Goal: Transaction & Acquisition: Book appointment/travel/reservation

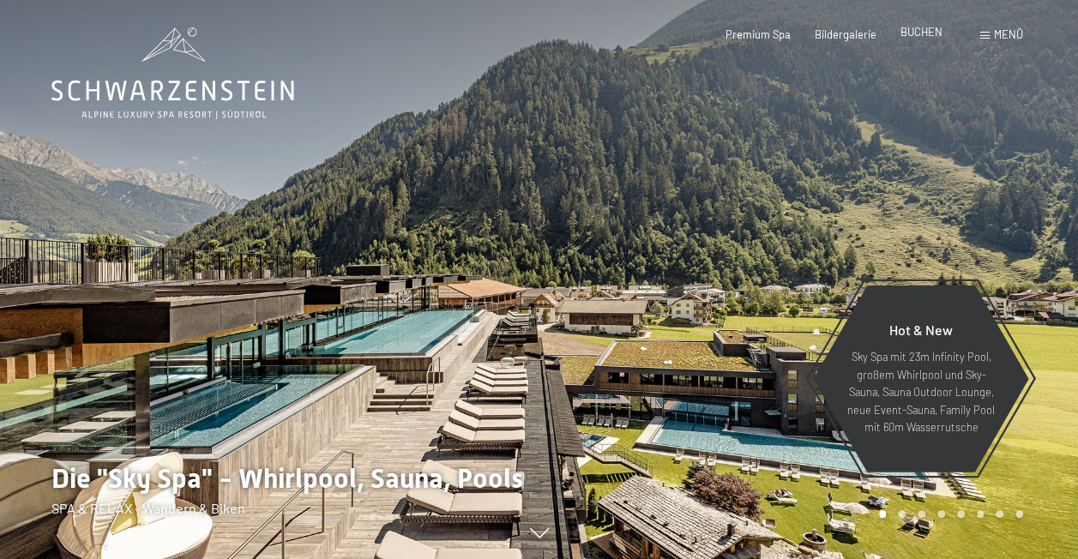
click at [928, 34] on span "BUCHEN" at bounding box center [921, 32] width 42 height 14
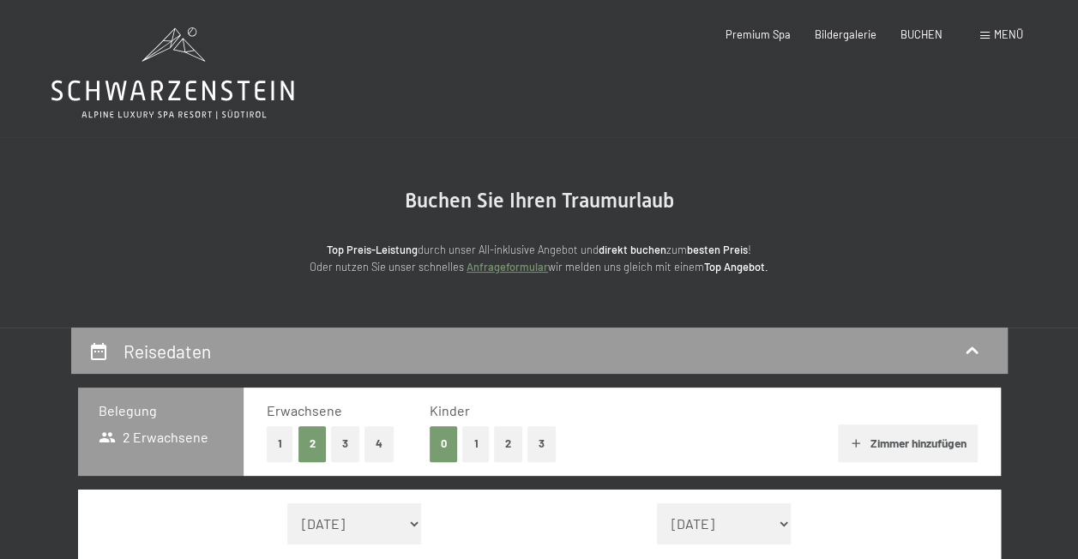
scroll to position [427, 0]
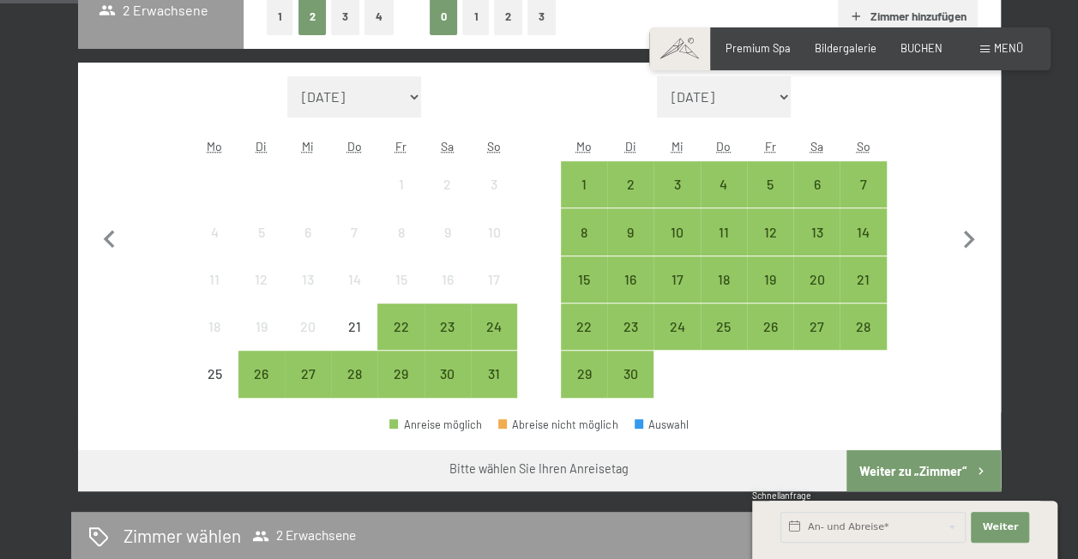
click at [508, 19] on button "2" at bounding box center [508, 16] width 28 height 35
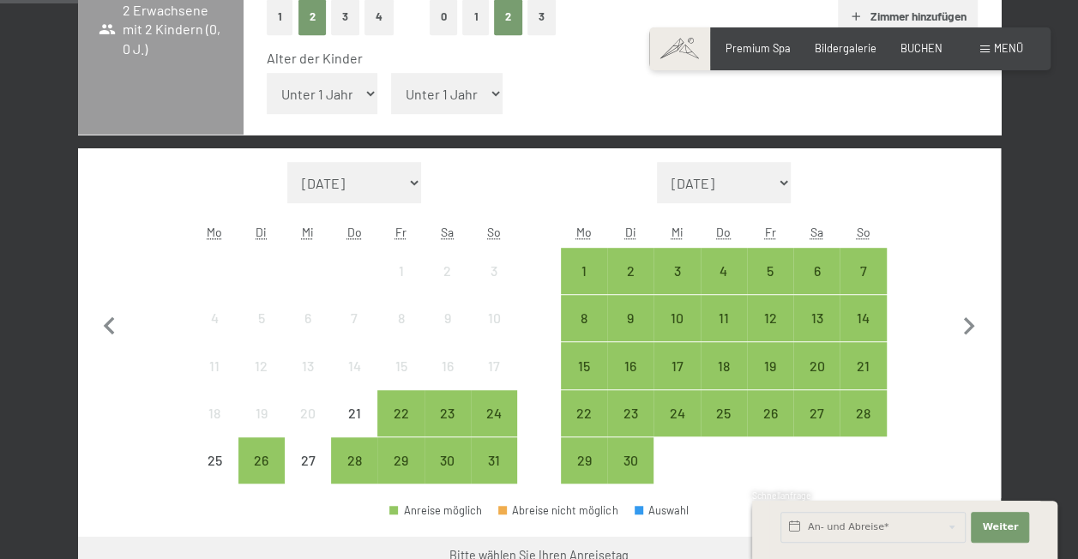
click at [493, 91] on select "Unter 1 Jahr 1 Jahr 2 Jahre 3 Jahre 4 Jahre 5 Jahre 6 Jahre 7 Jahre 8 Jahre 9 J…" at bounding box center [446, 93] width 111 height 41
select select "16"
click at [391, 73] on select "Unter 1 Jahr 1 Jahr 2 Jahre 3 Jahre 4 Jahre 5 Jahre 6 Jahre 7 Jahre 8 Jahre 9 J…" at bounding box center [446, 93] width 111 height 41
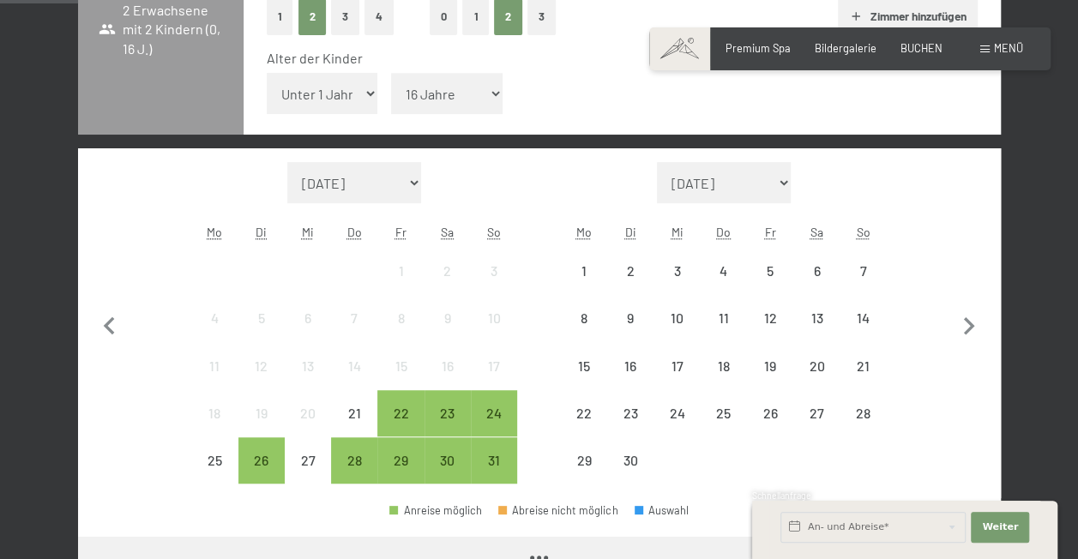
click at [351, 94] on select "Unter 1 Jahr 1 Jahr 2 Jahre 3 Jahre 4 Jahre 5 Jahre 6 Jahre 7 Jahre 8 Jahre 9 J…" at bounding box center [322, 93] width 111 height 41
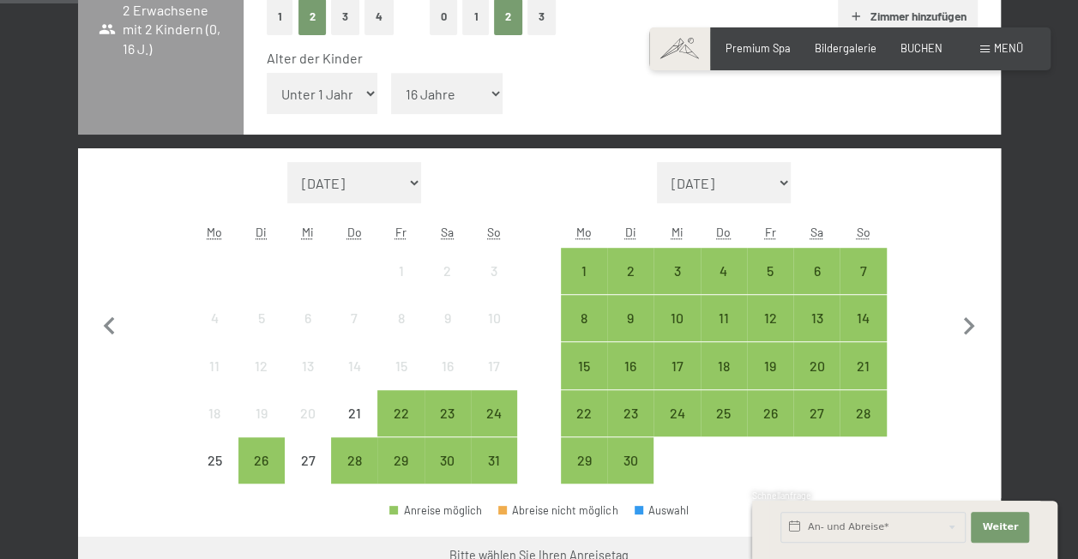
select select "11"
click at [267, 73] on select "Unter 1 Jahr 1 Jahr 2 Jahre 3 Jahre 4 Jahre 5 Jahre 6 Jahre 7 Jahre 8 Jahre 9 J…" at bounding box center [322, 93] width 111 height 41
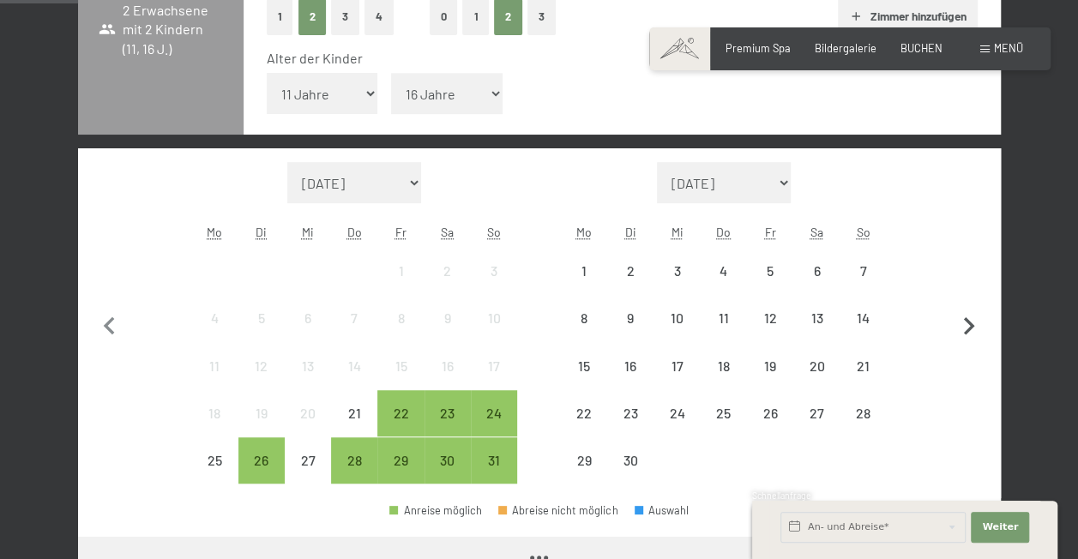
click at [964, 328] on icon "button" at bounding box center [969, 327] width 36 height 36
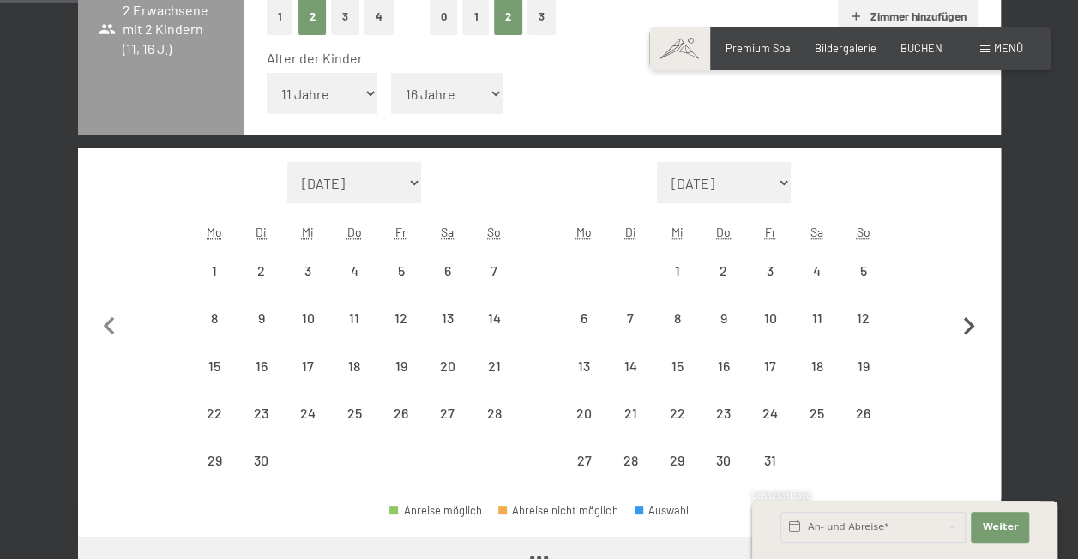
select select "2025-09-01"
select select "2025-10-01"
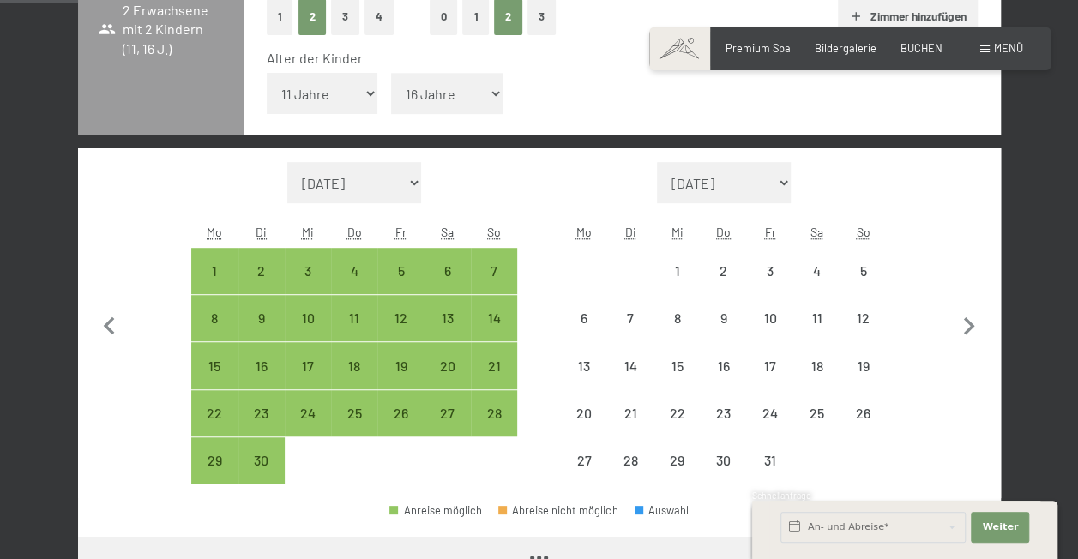
select select "2025-09-01"
select select "2025-10-01"
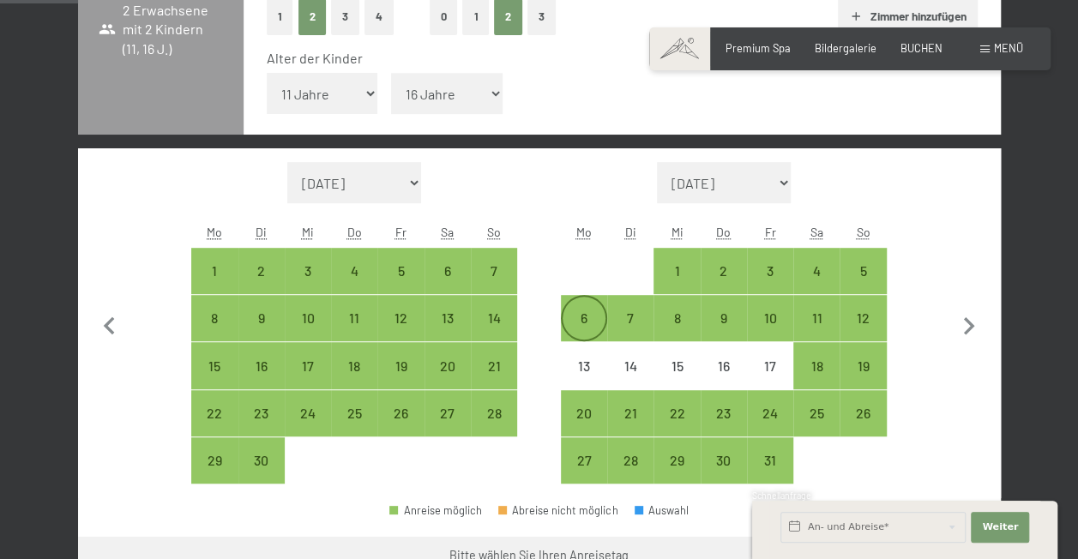
click at [580, 322] on div "6" at bounding box center [583, 332] width 43 height 43
select select "2025-09-01"
select select "2025-10-01"
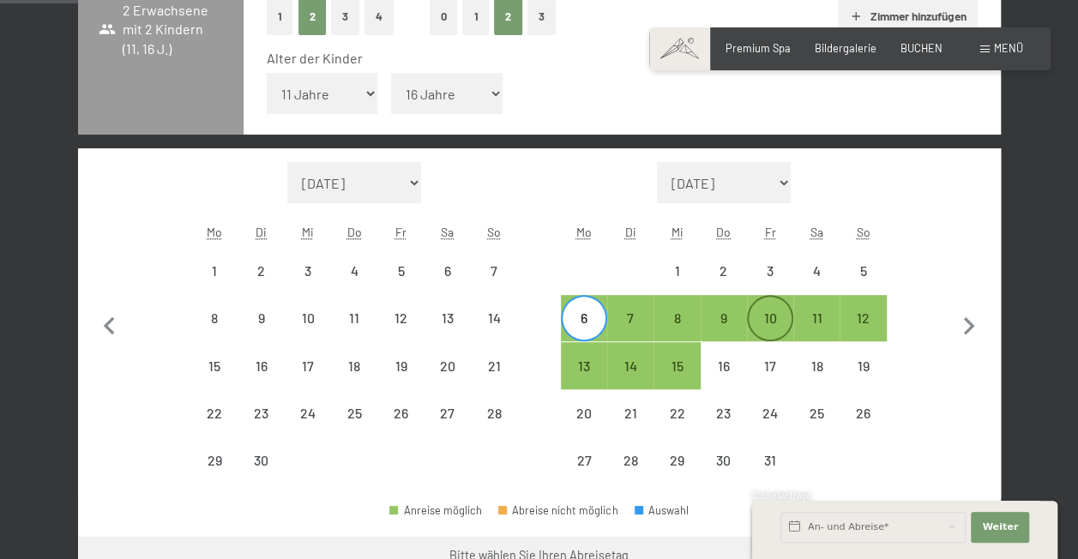
click at [773, 331] on div "10" at bounding box center [769, 332] width 43 height 43
select select "2025-09-01"
select select "2025-10-01"
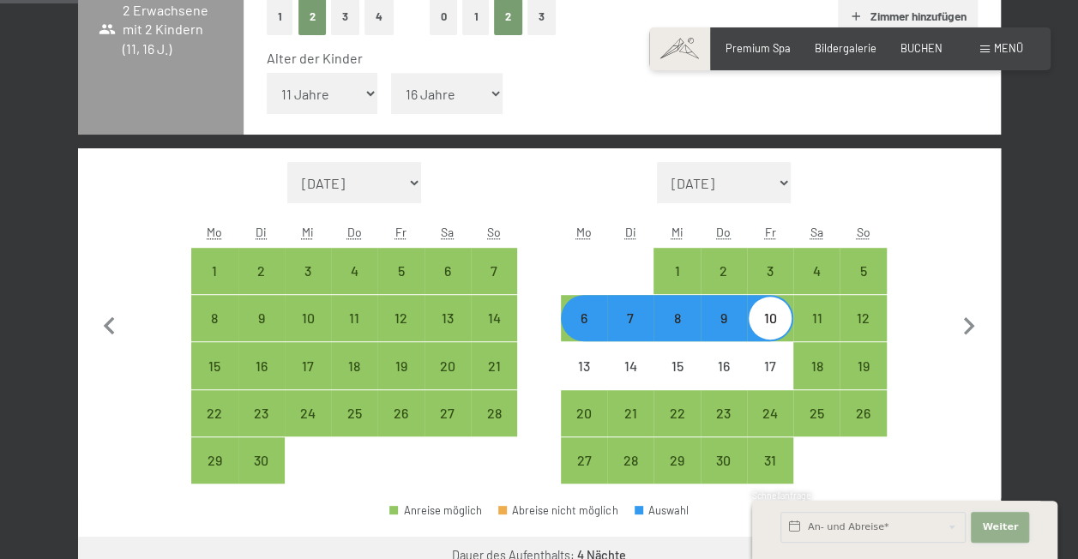
click at [1001, 526] on span "Weiter" at bounding box center [1000, 527] width 36 height 14
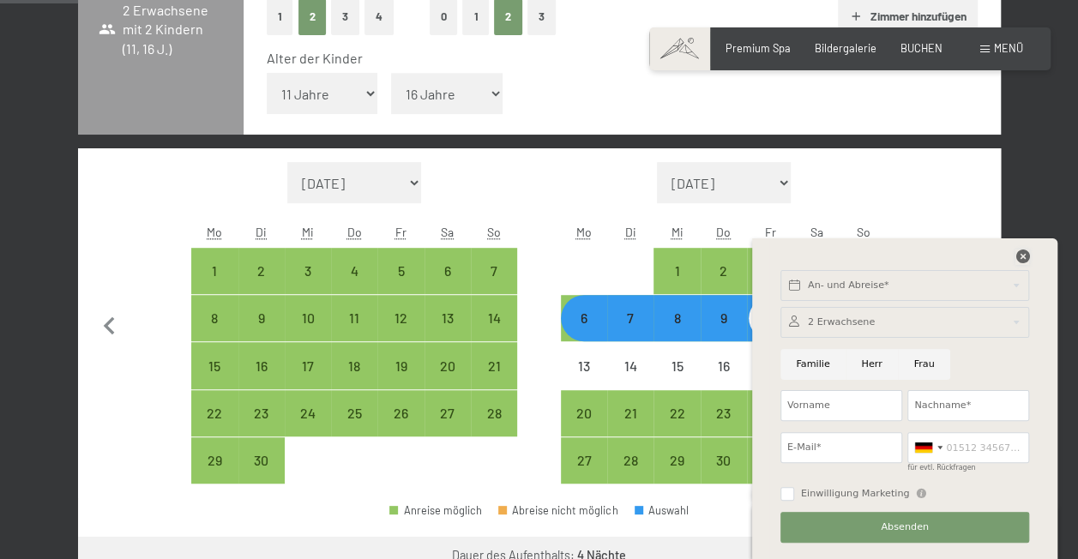
click at [1017, 255] on icon at bounding box center [1022, 256] width 14 height 14
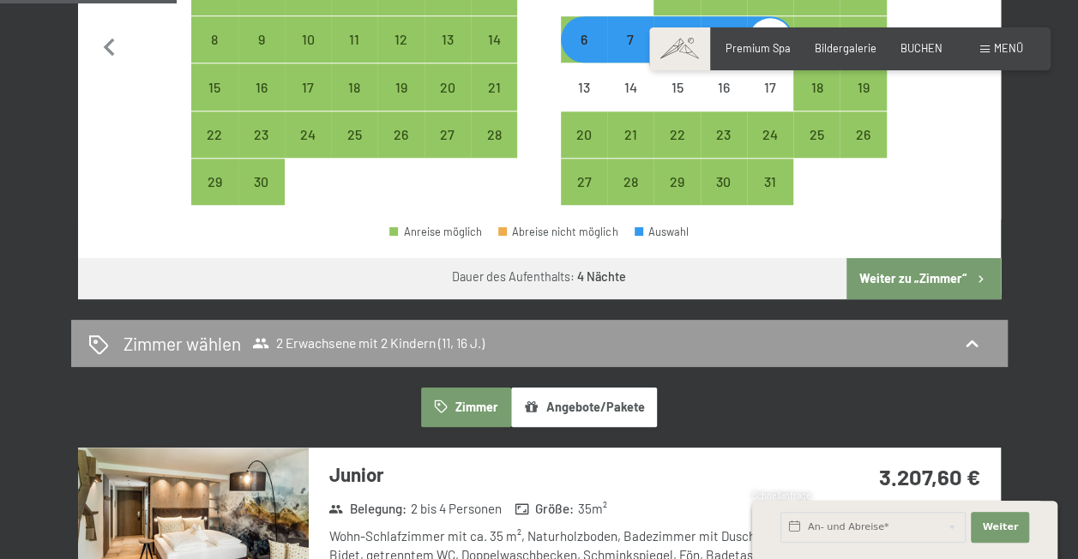
click at [940, 276] on button "Weiter zu „Zimmer“" at bounding box center [922, 278] width 153 height 41
select select "2025-09-01"
select select "2025-10-01"
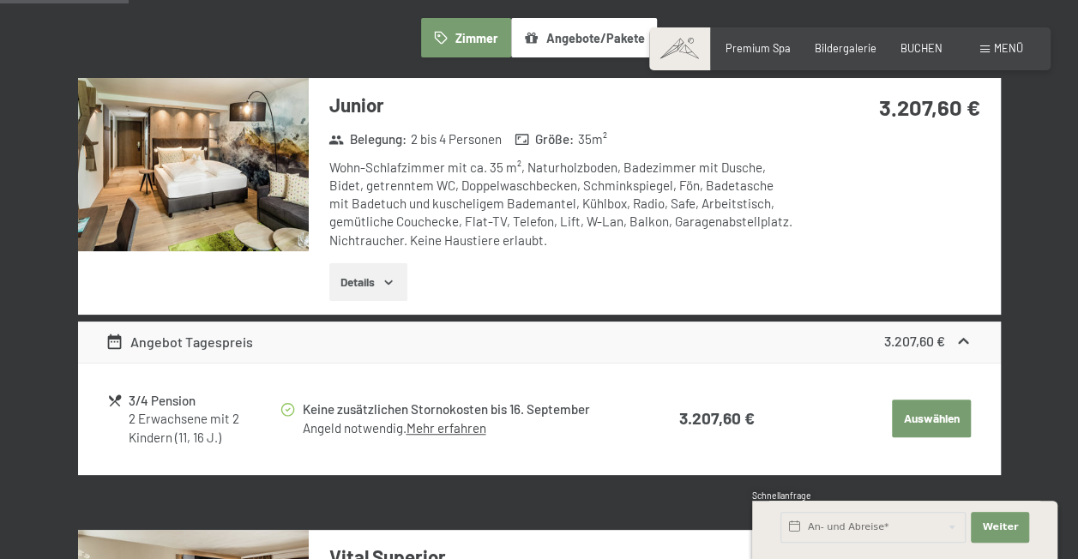
scroll to position [439, 0]
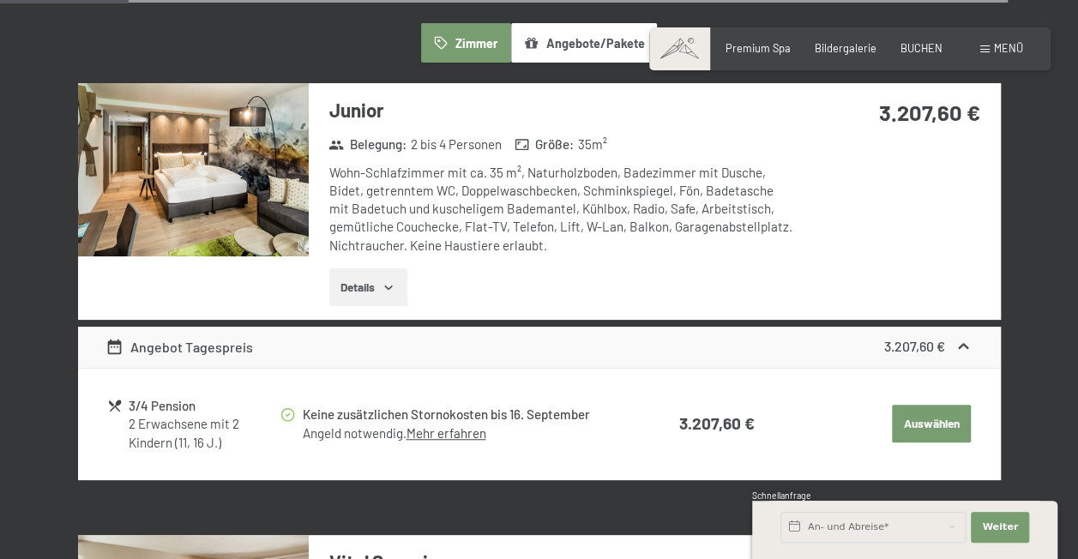
click at [394, 283] on icon "button" at bounding box center [388, 287] width 14 height 14
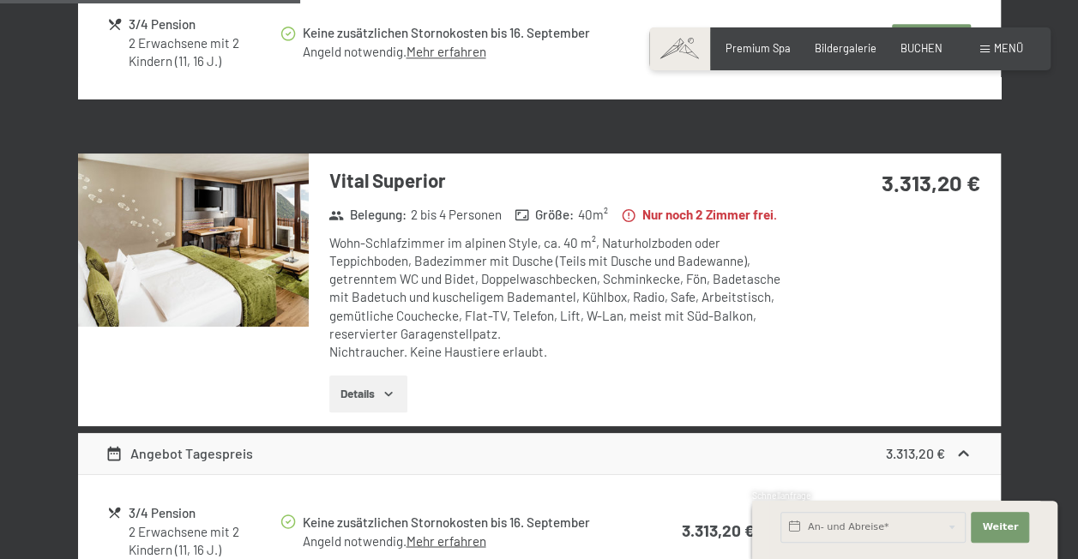
scroll to position [1200, 0]
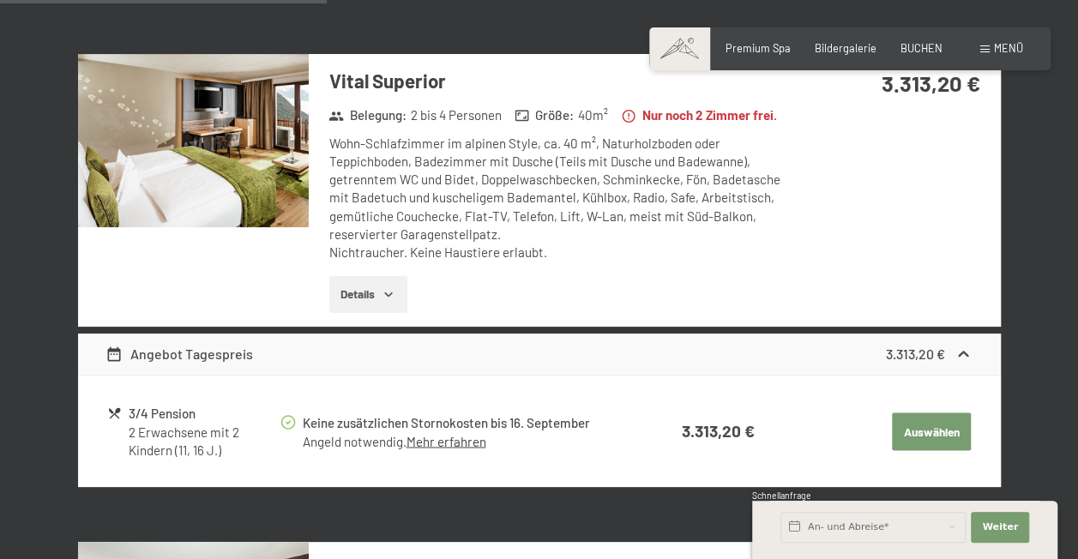
click at [264, 129] on img at bounding box center [193, 140] width 231 height 173
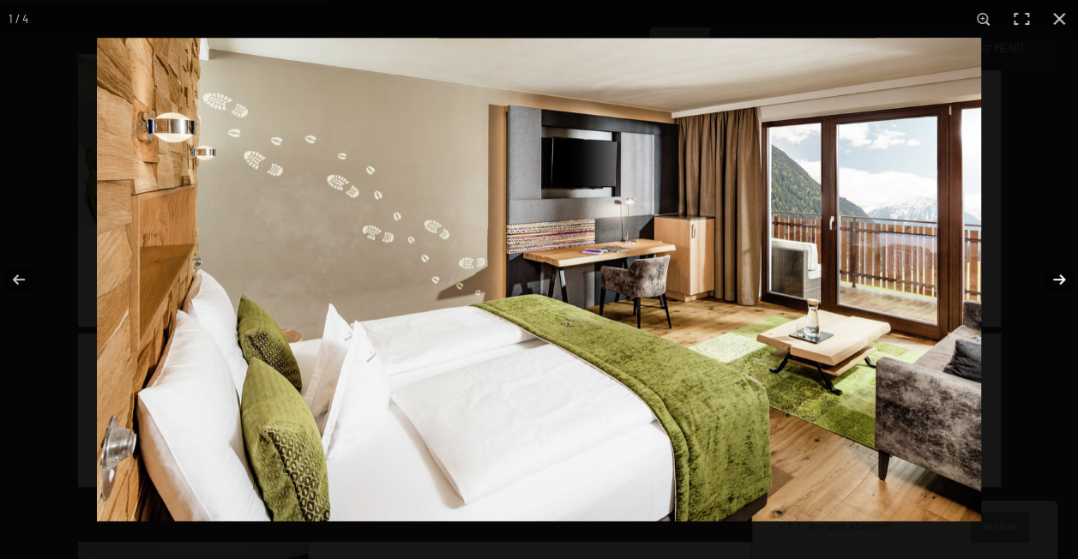
click at [1053, 278] on button "button" at bounding box center [1048, 280] width 60 height 86
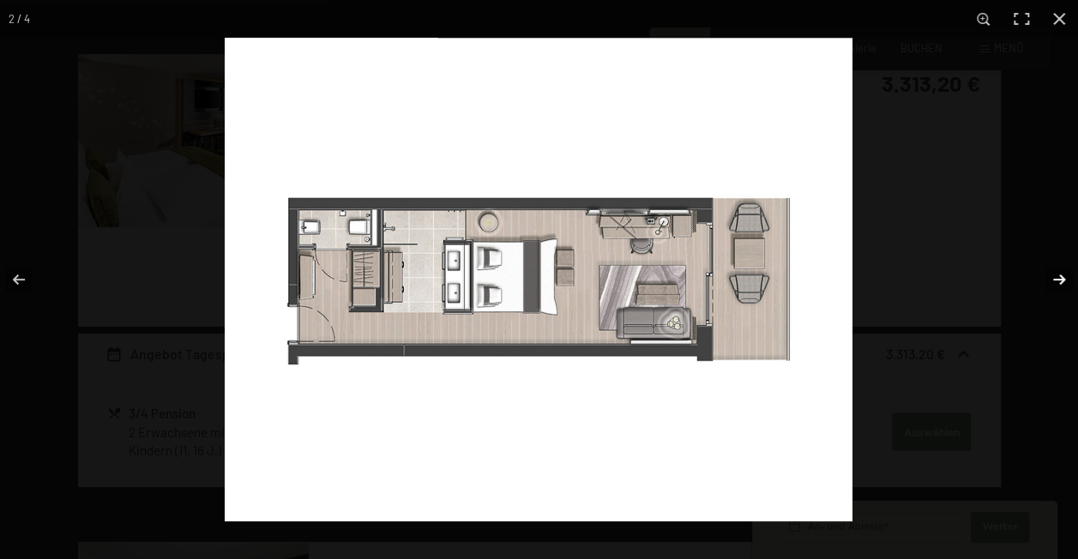
click at [1053, 278] on button "button" at bounding box center [1048, 280] width 60 height 86
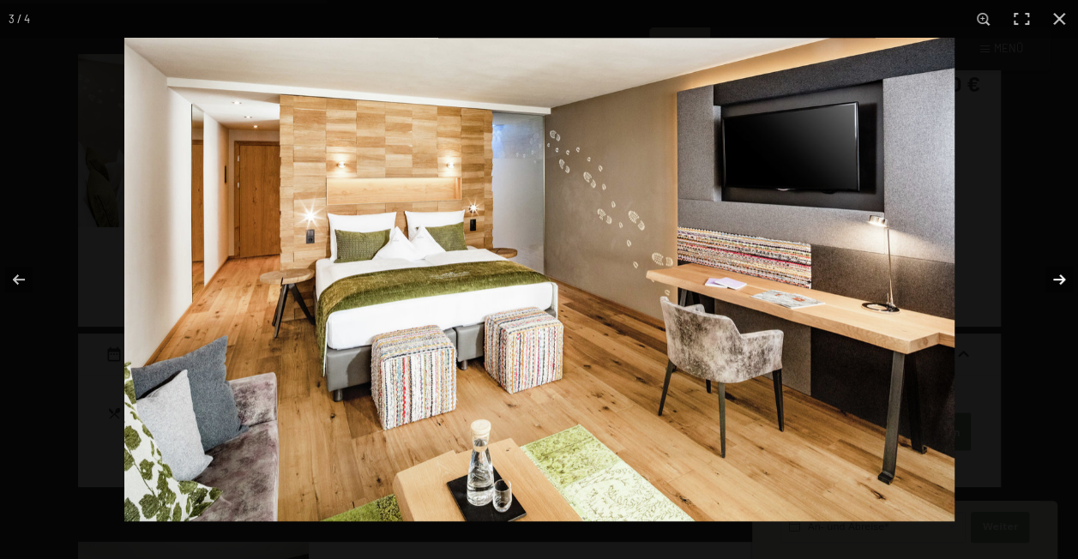
click at [1053, 278] on button "button" at bounding box center [1048, 280] width 60 height 86
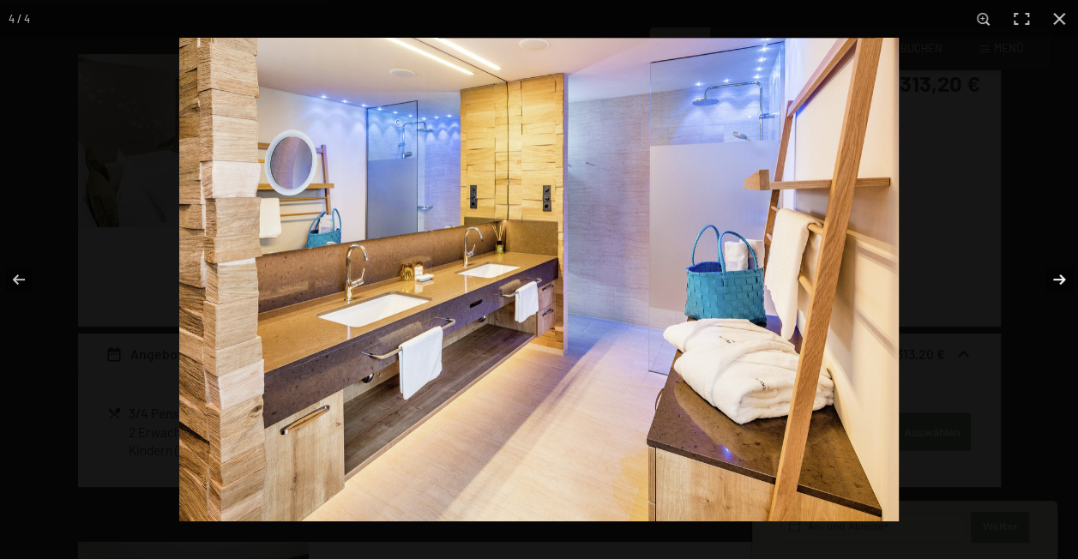
click at [1053, 278] on button "button" at bounding box center [1048, 280] width 60 height 86
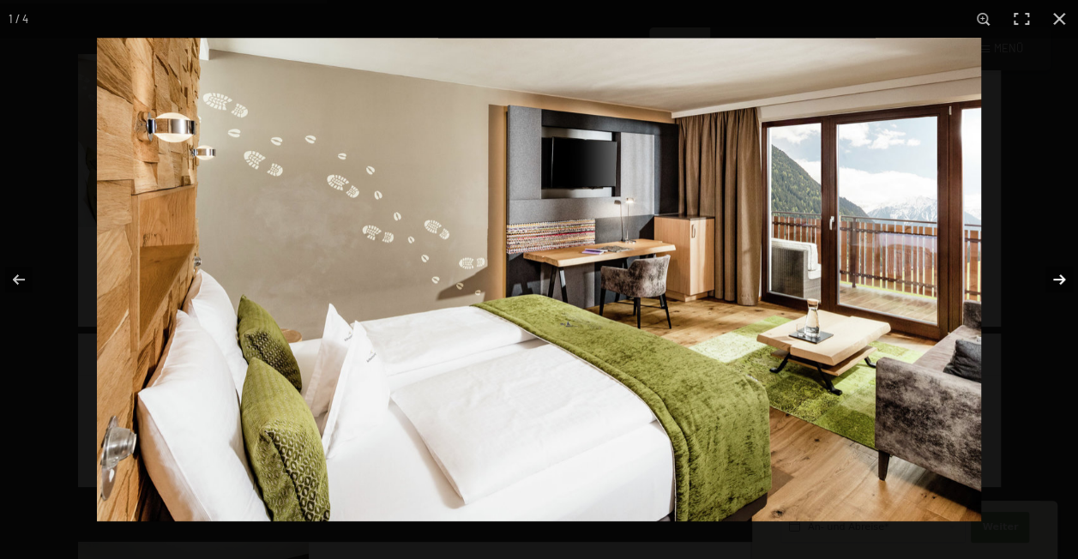
click at [1053, 278] on button "button" at bounding box center [1048, 280] width 60 height 86
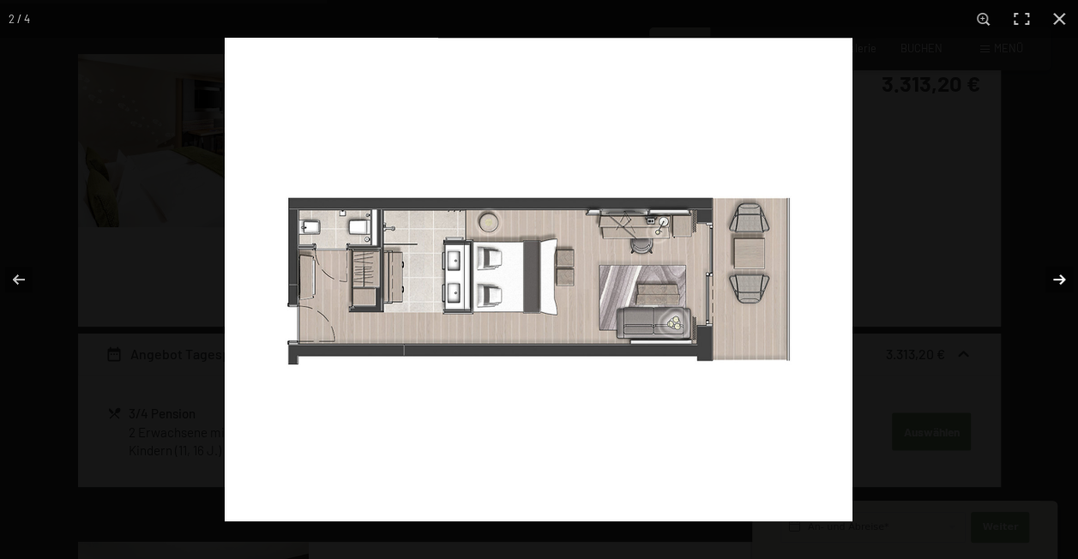
click at [1053, 278] on button "button" at bounding box center [1048, 280] width 60 height 86
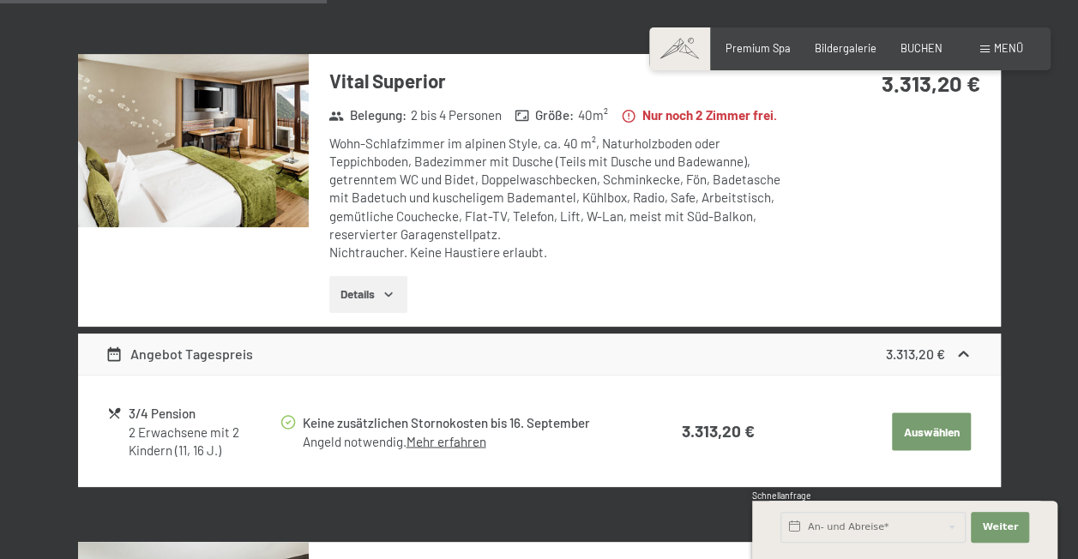
click at [0, 0] on button "button" at bounding box center [0, 0] width 0 height 0
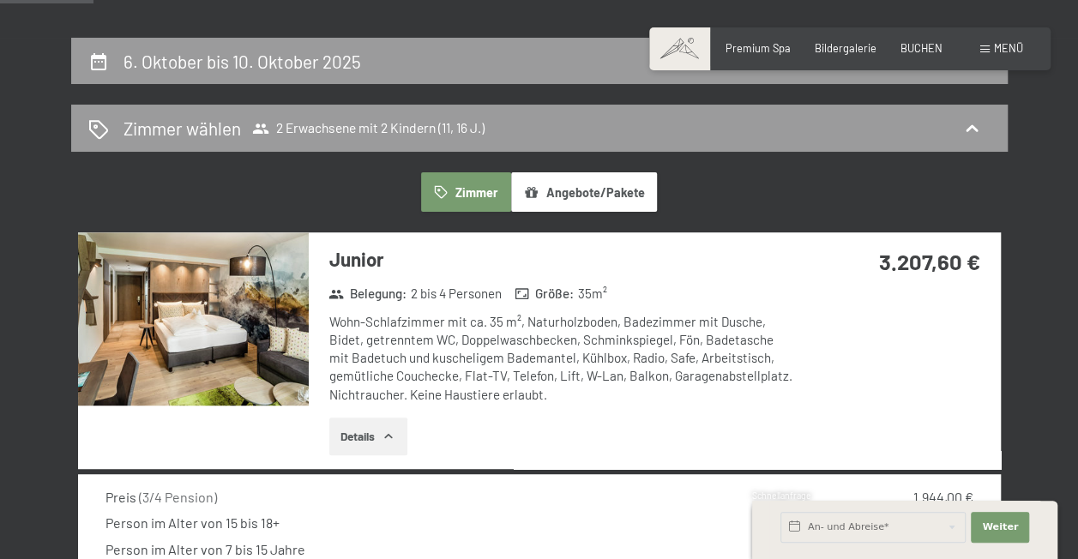
scroll to position [356, 0]
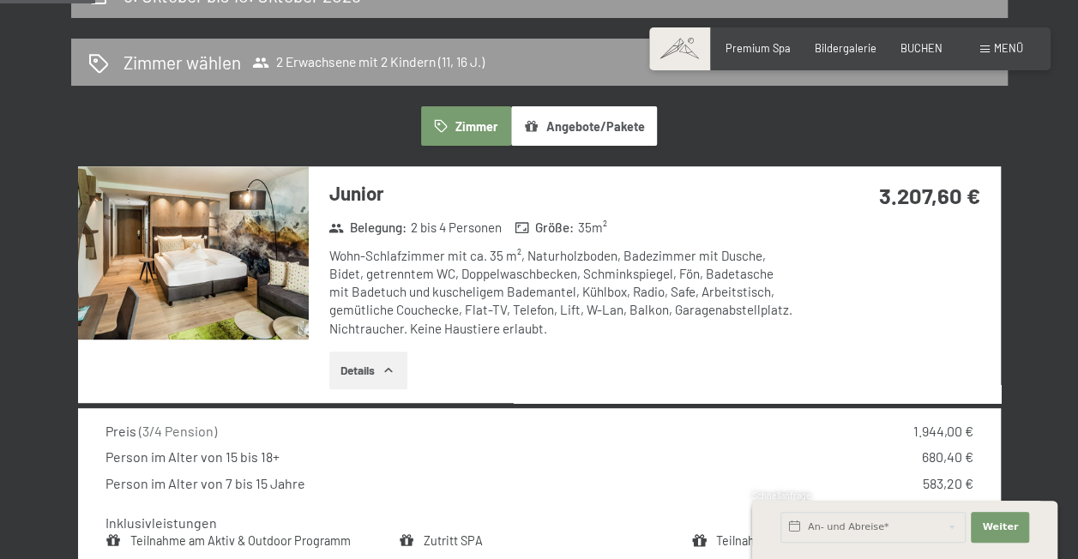
click at [207, 290] on img at bounding box center [193, 252] width 231 height 173
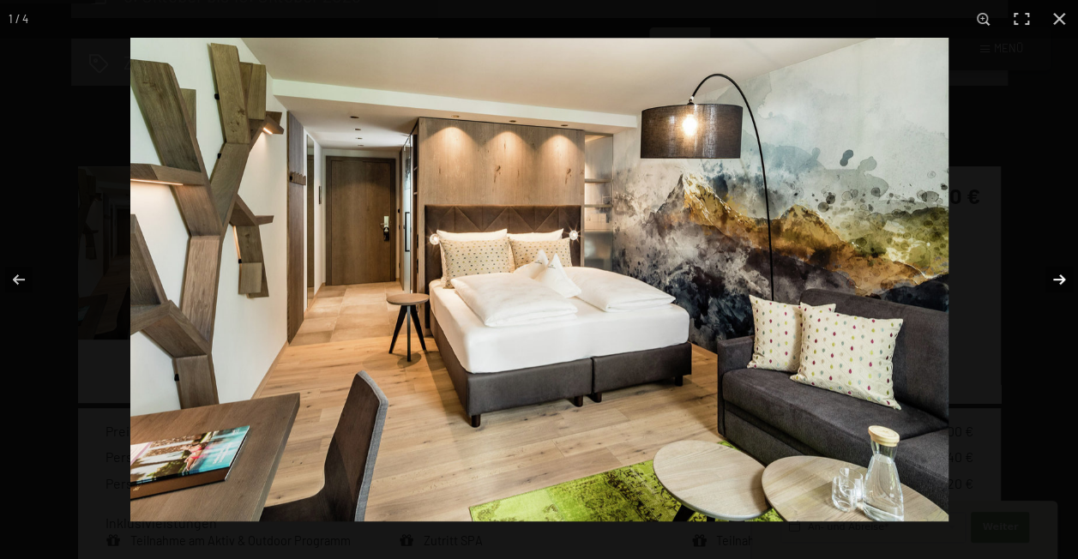
click at [1056, 277] on button "button" at bounding box center [1048, 280] width 60 height 86
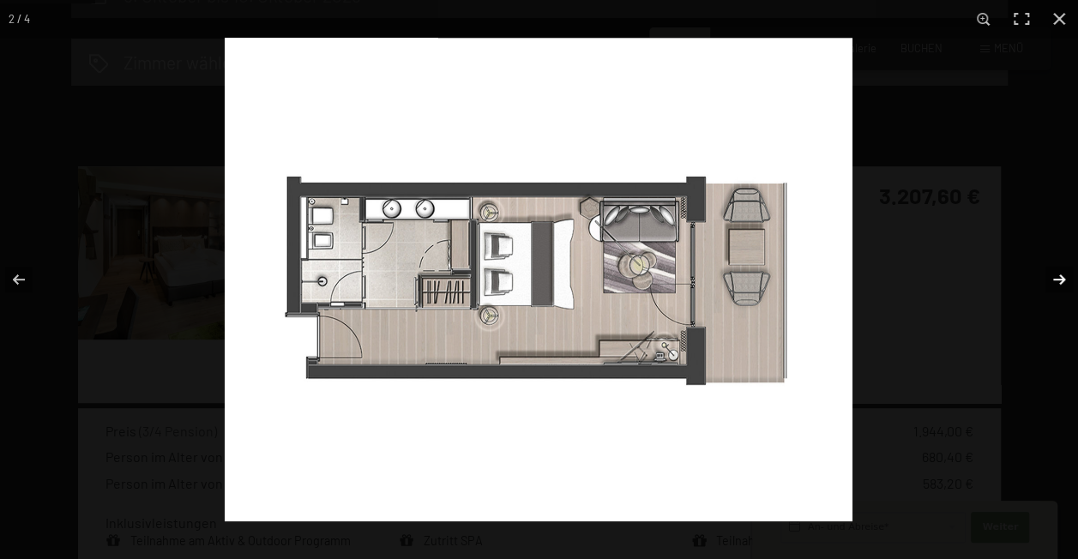
click at [1056, 277] on button "button" at bounding box center [1048, 280] width 60 height 86
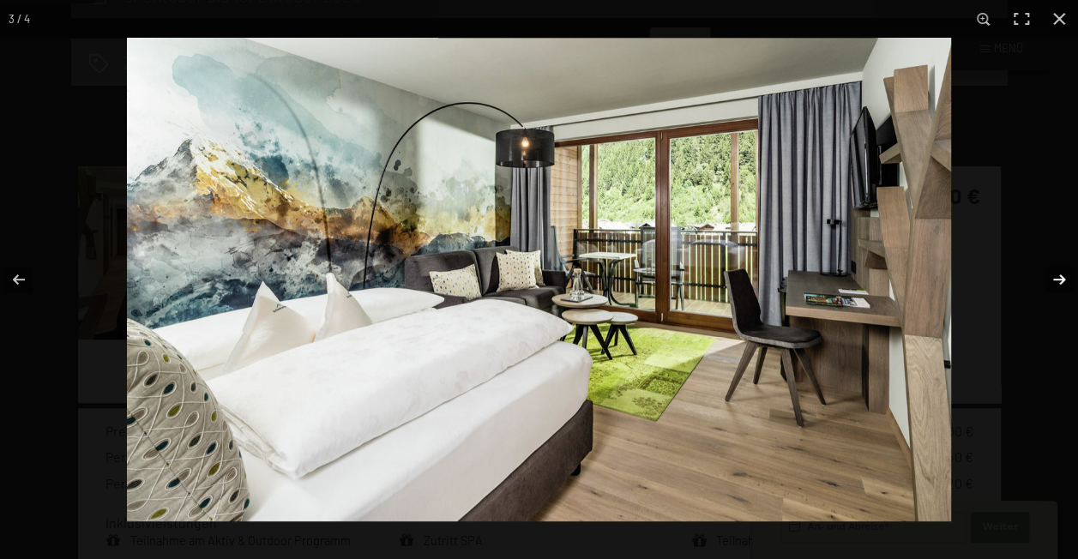
click at [1056, 277] on button "button" at bounding box center [1048, 280] width 60 height 86
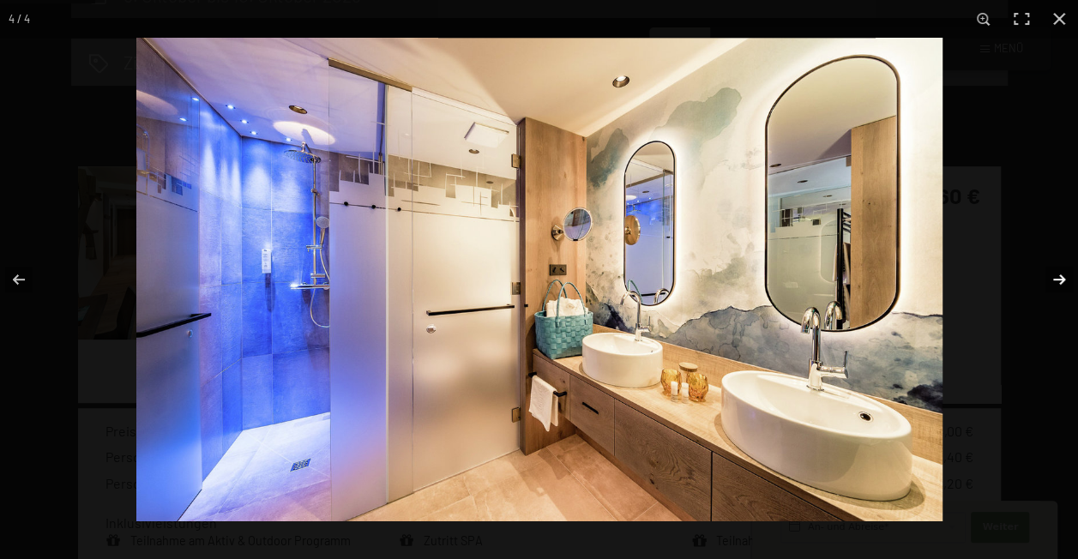
click at [1056, 277] on button "button" at bounding box center [1048, 280] width 60 height 86
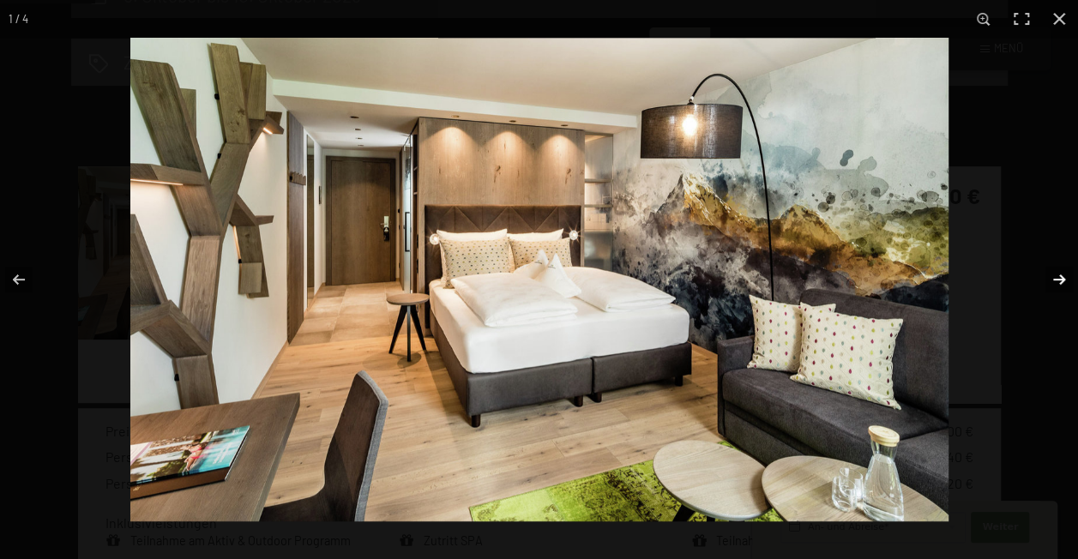
click at [1056, 277] on button "button" at bounding box center [1048, 280] width 60 height 86
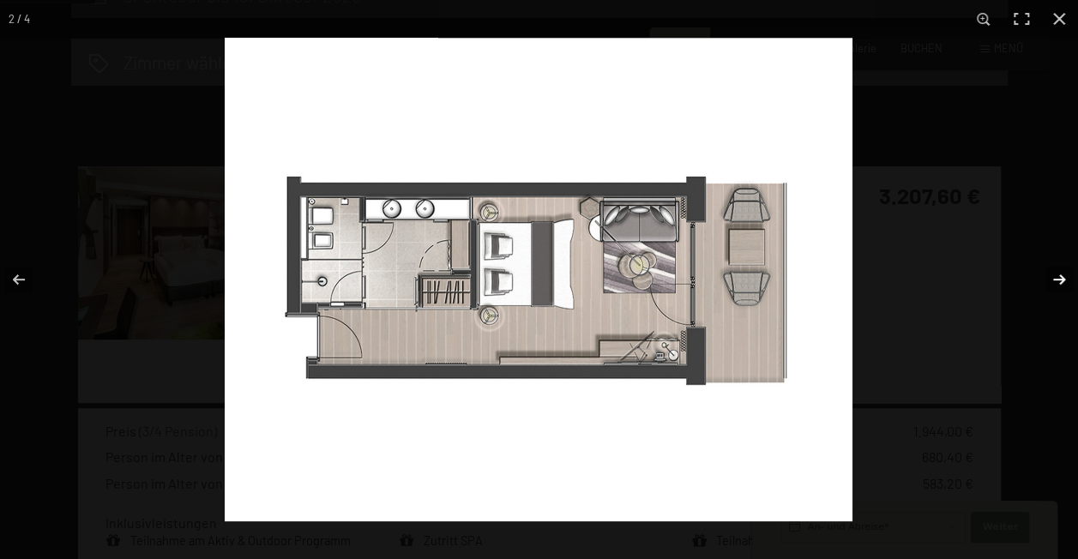
click at [1056, 277] on button "button" at bounding box center [1048, 280] width 60 height 86
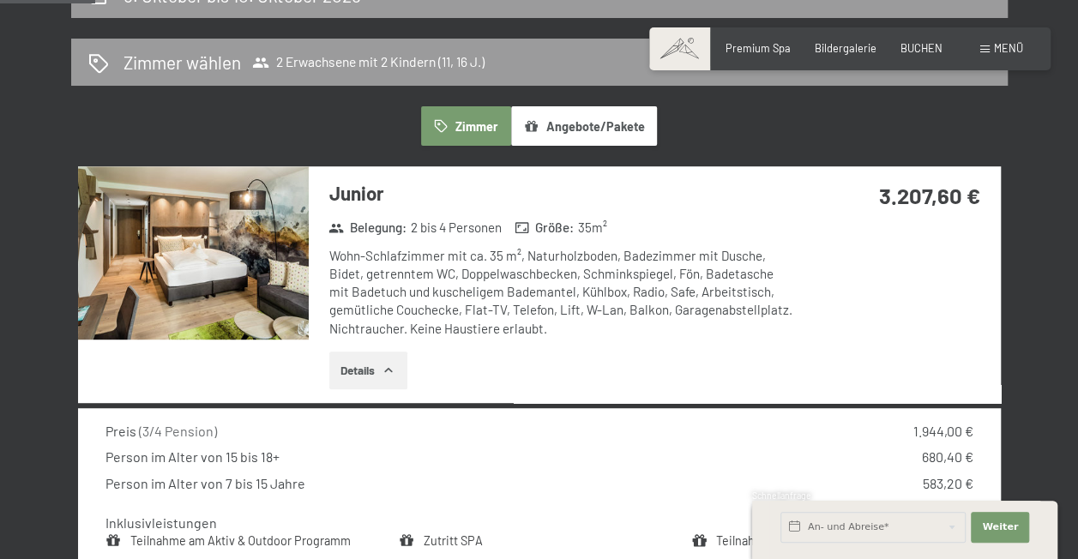
click at [0, 0] on button "button" at bounding box center [0, 0] width 0 height 0
